Goal: Task Accomplishment & Management: Manage account settings

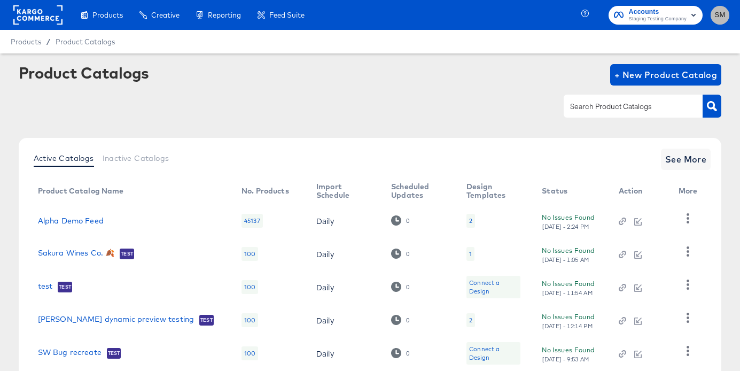
click at [720, 16] on span "SM" at bounding box center [720, 15] width 10 height 12
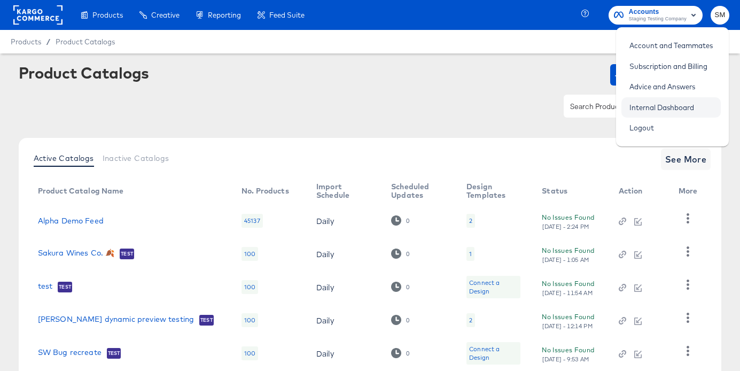
click at [662, 106] on link "Internal Dashboard" at bounding box center [661, 107] width 81 height 19
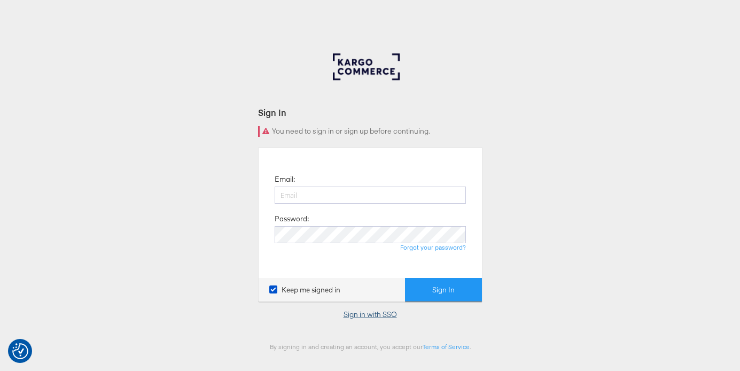
click at [362, 317] on link "Sign in with SSO" at bounding box center [369, 314] width 53 height 10
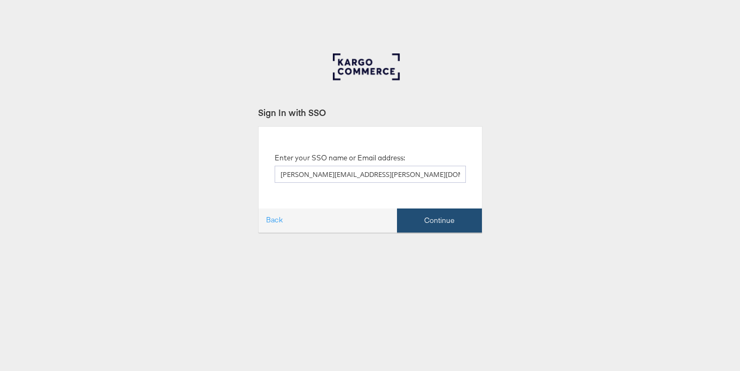
type input "stephen.morrissey@kargo.com"
click at [419, 222] on button "Continue" at bounding box center [439, 220] width 85 height 24
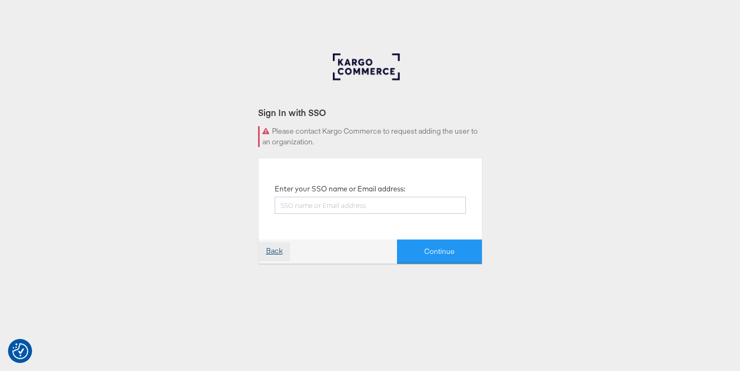
click at [271, 248] on link "Back" at bounding box center [274, 251] width 32 height 19
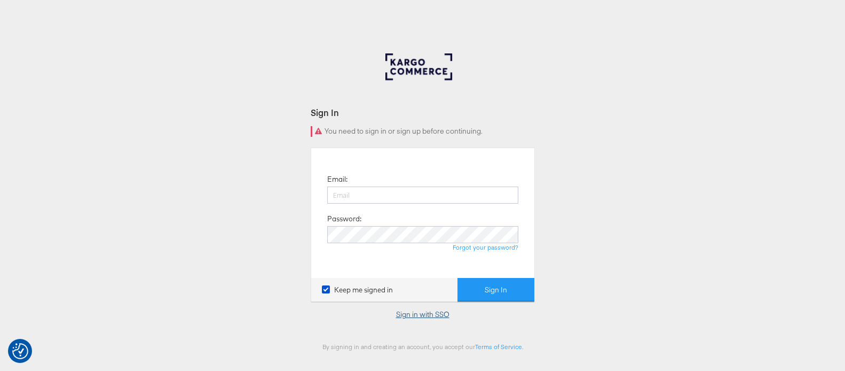
click at [423, 314] on link "Sign in with SSO" at bounding box center [422, 314] width 53 height 10
type input "steveswebdesk@gmail.com"
drag, startPoint x: 401, startPoint y: 195, endPoint x: 297, endPoint y: 187, distance: 104.0
click at [297, 187] on div "Sign In You need to sign in or sign up before continuing. Email: steveswebdesk@…" at bounding box center [422, 320] width 845 height 534
click at [365, 197] on input "email" at bounding box center [422, 194] width 191 height 17
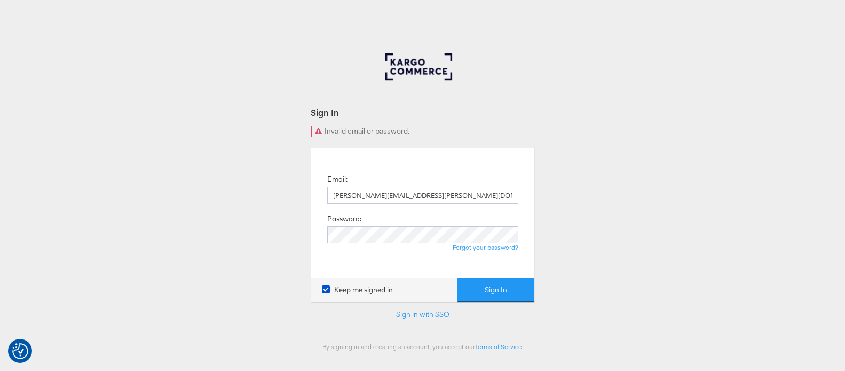
type input "[PERSON_NAME][EMAIL_ADDRESS][PERSON_NAME][DOMAIN_NAME]"
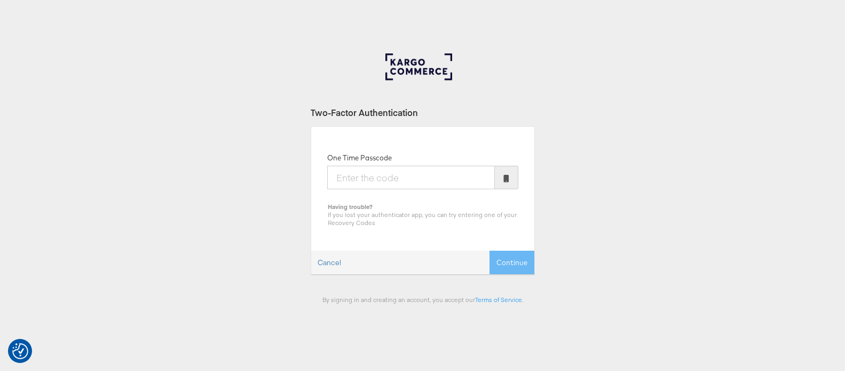
click at [408, 180] on input "One Time Passcode" at bounding box center [411, 177] width 168 height 23
click at [734, 164] on div "Two-Factor Authentication One Time Passcode Having trouble? If you lost your au…" at bounding box center [422, 320] width 845 height 534
click at [356, 178] on input "One Time Passcode" at bounding box center [411, 177] width 168 height 23
type input "615360"
click at [490, 250] on button "Continue" at bounding box center [512, 262] width 45 height 24
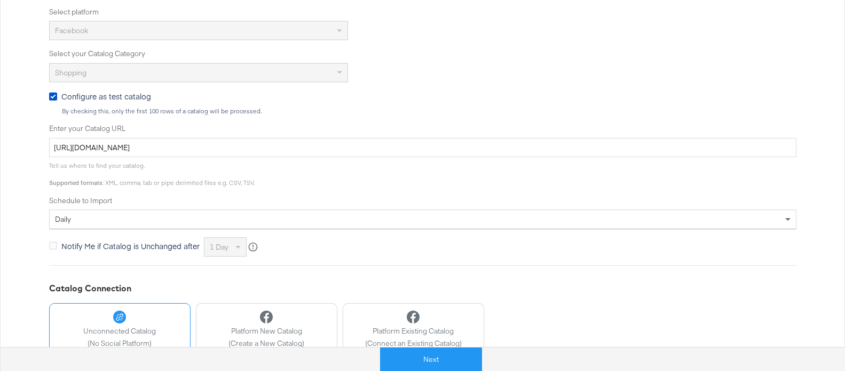
scroll to position [347, 0]
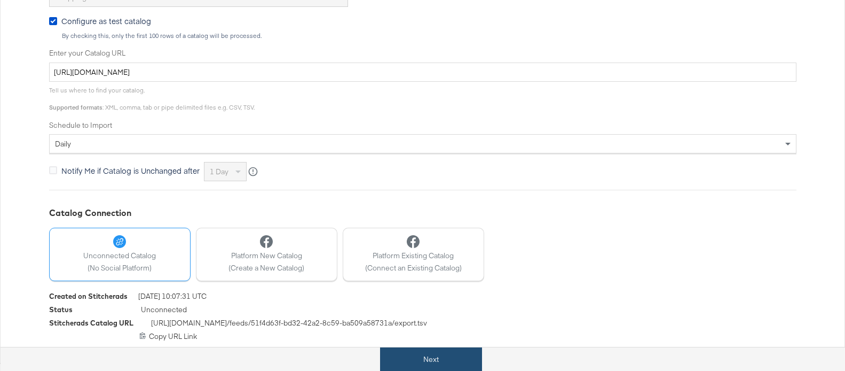
click at [433, 359] on button "Next" at bounding box center [431, 359] width 102 height 24
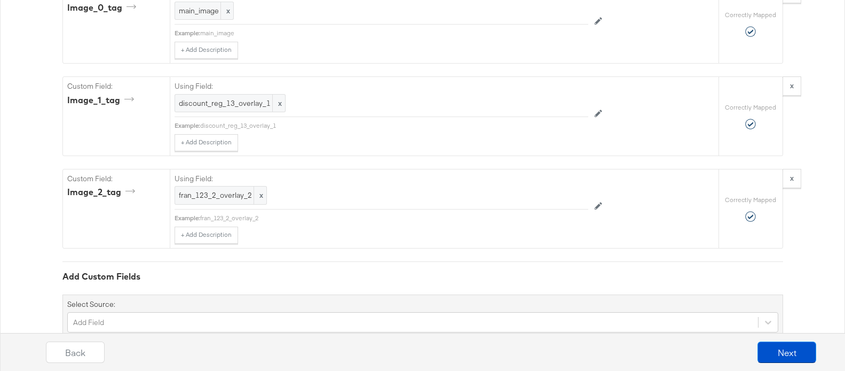
scroll to position [1131, 0]
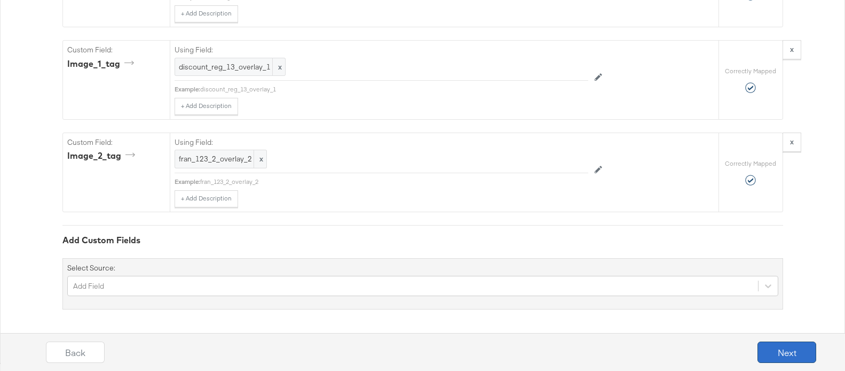
click at [766, 355] on button "Next" at bounding box center [787, 351] width 59 height 21
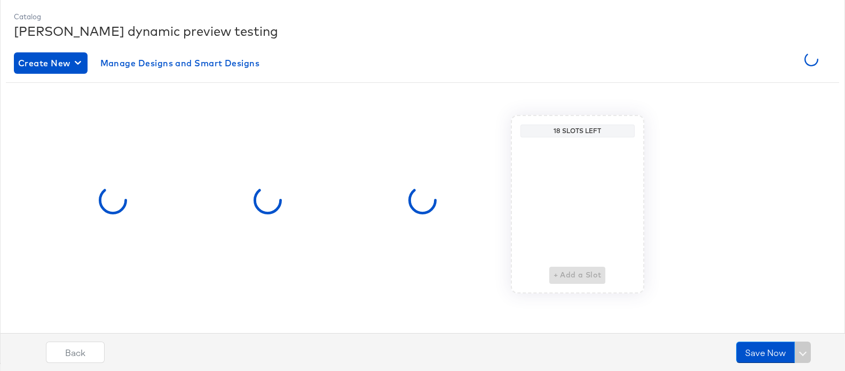
scroll to position [0, 0]
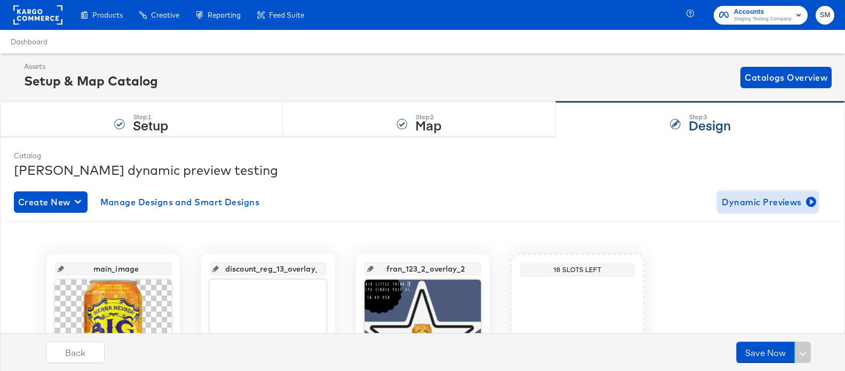
click at [774, 202] on span "Dynamic Previews" at bounding box center [768, 201] width 92 height 15
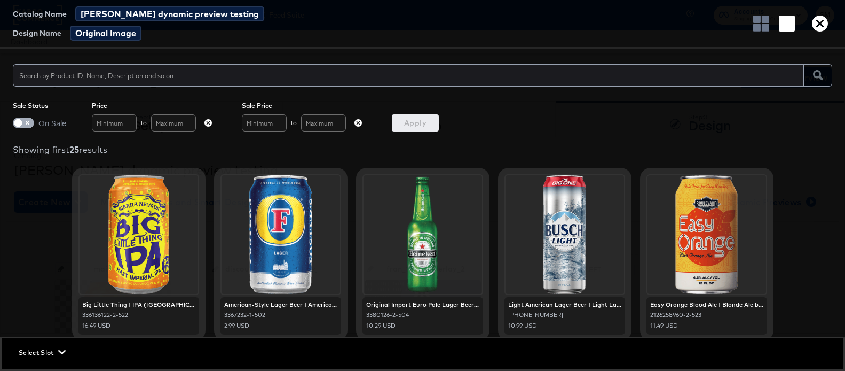
click at [22, 122] on input "checkbox" at bounding box center [18, 125] width 32 height 11
click at [425, 121] on span "Apply" at bounding box center [415, 122] width 38 height 13
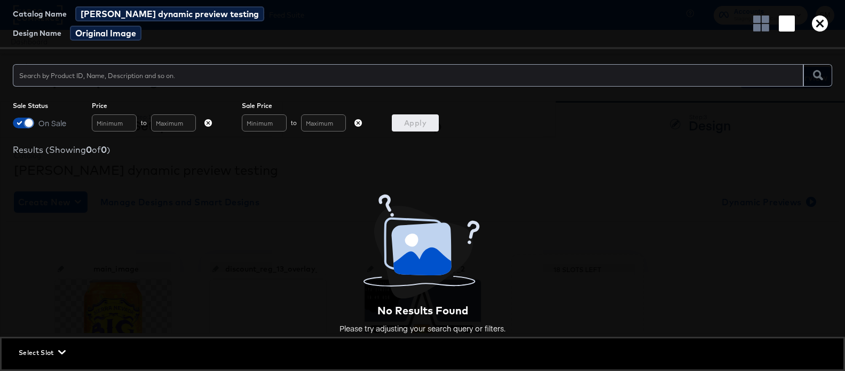
click at [27, 125] on input "checkbox" at bounding box center [29, 125] width 32 height 11
checkbox input "false"
